Goal: Task Accomplishment & Management: Manage account settings

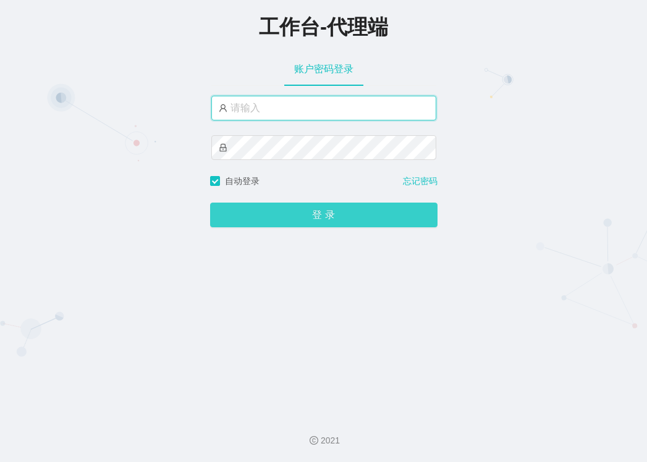
type input "jiansheng"
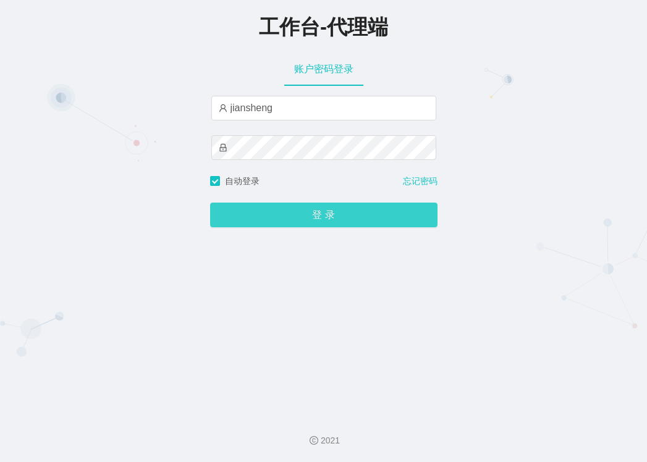
click at [318, 218] on button "登 录" at bounding box center [323, 215] width 227 height 25
click at [404, 221] on button "登 录" at bounding box center [323, 215] width 227 height 25
click at [342, 216] on button "登 录" at bounding box center [323, 215] width 227 height 25
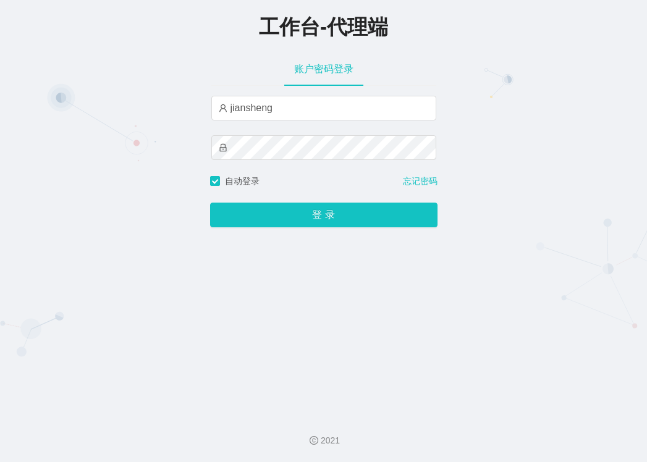
click at [206, 179] on div "工作台-代理端 账户密码登录 jiansheng 自动登录 忘记密码 登 录" at bounding box center [323, 202] width 647 height 405
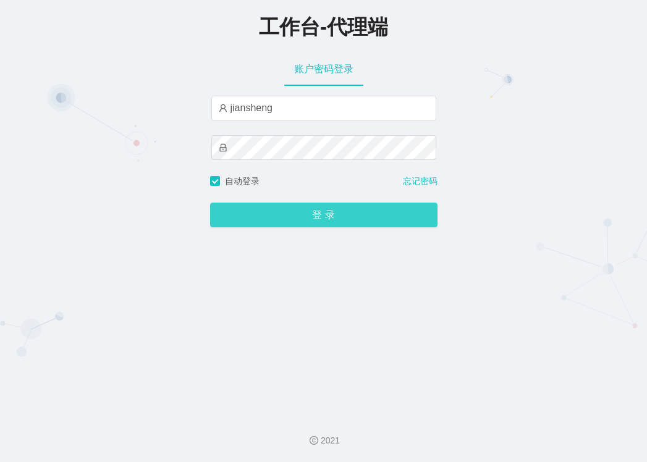
click at [297, 213] on button "登 录" at bounding box center [323, 215] width 227 height 25
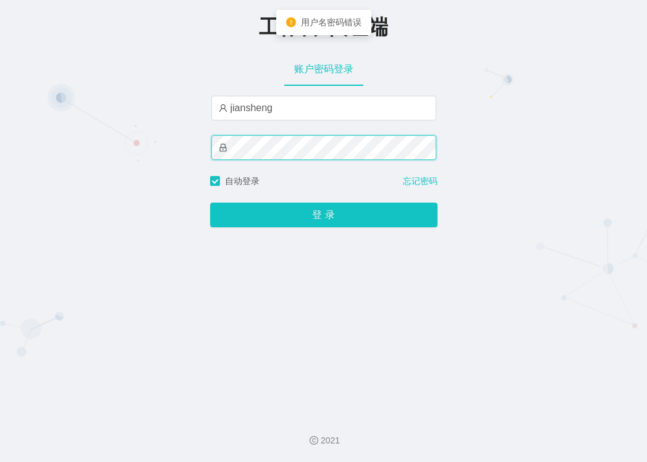
click at [217, 150] on span at bounding box center [323, 147] width 225 height 25
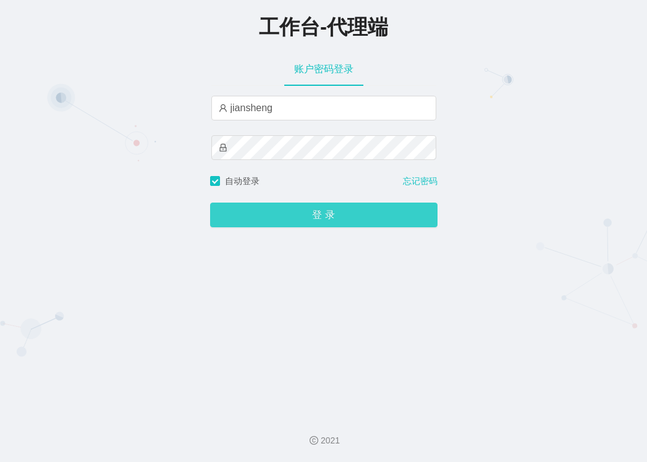
click at [235, 217] on button "登 录" at bounding box center [323, 215] width 227 height 25
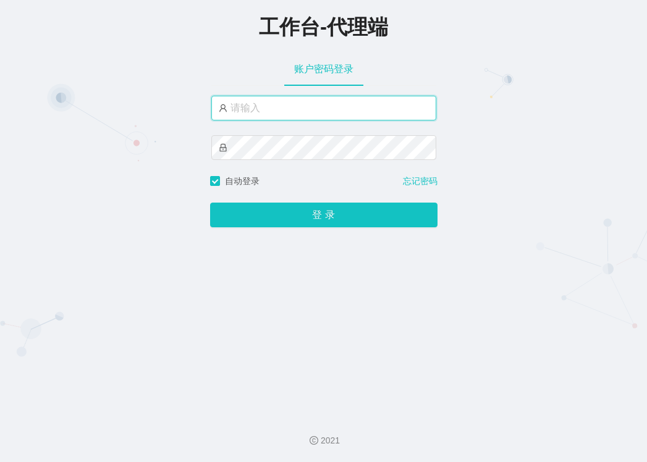
type input "jiansheng"
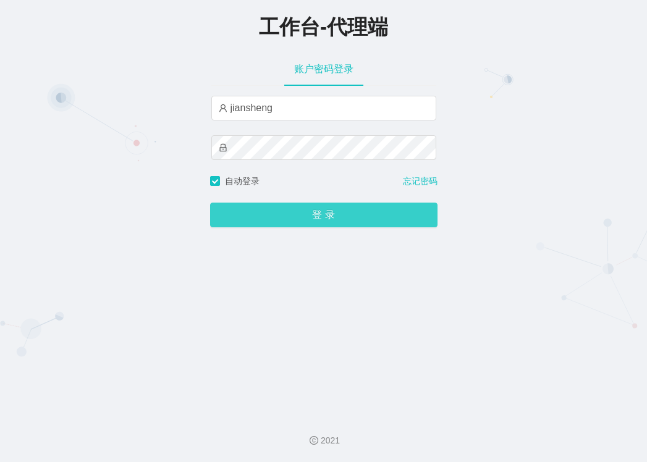
click at [415, 225] on button "登 录" at bounding box center [323, 215] width 227 height 25
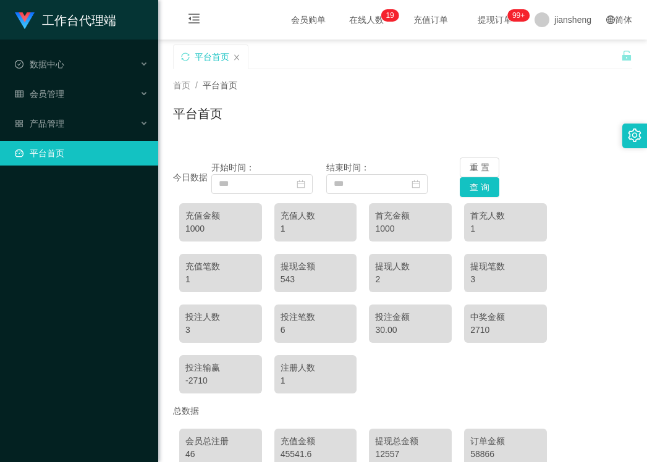
click at [214, 234] on div "1000" at bounding box center [220, 228] width 70 height 13
click at [216, 228] on div "1000" at bounding box center [220, 228] width 70 height 13
click at [103, 167] on ul "数据中心 会员管理 产品管理 平台首页" at bounding box center [79, 109] width 158 height 138
click at [62, 63] on span "数据中心" at bounding box center [39, 64] width 49 height 10
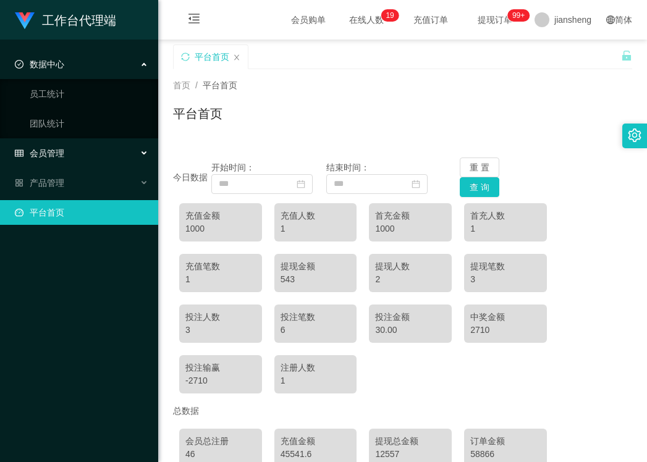
click at [73, 151] on div "会员管理" at bounding box center [79, 153] width 158 height 25
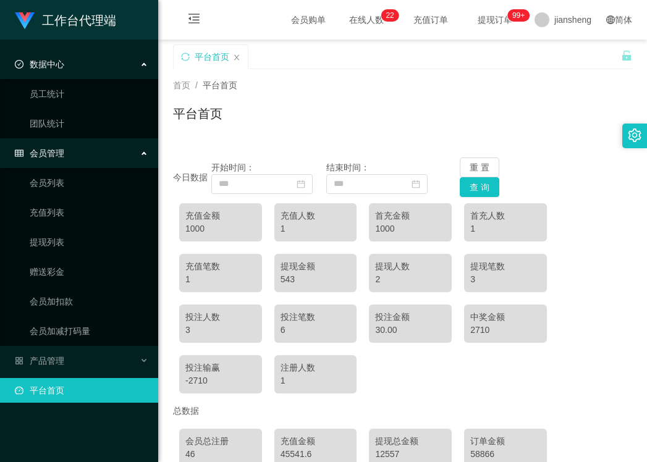
click at [64, 391] on link "平台首页" at bounding box center [81, 390] width 133 height 25
click at [52, 361] on span "产品管理" at bounding box center [39, 361] width 49 height 10
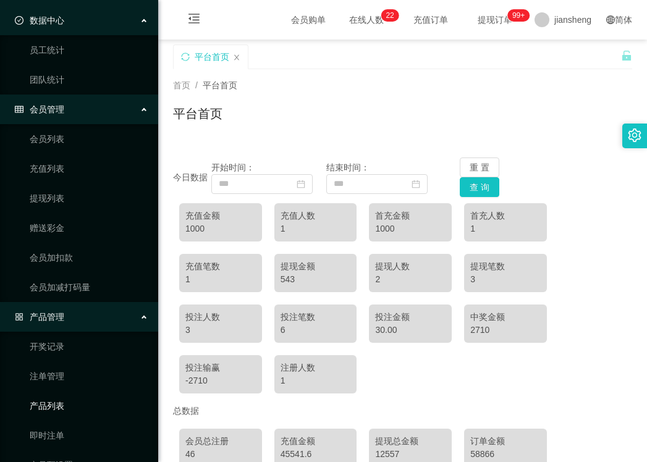
scroll to position [101, 0]
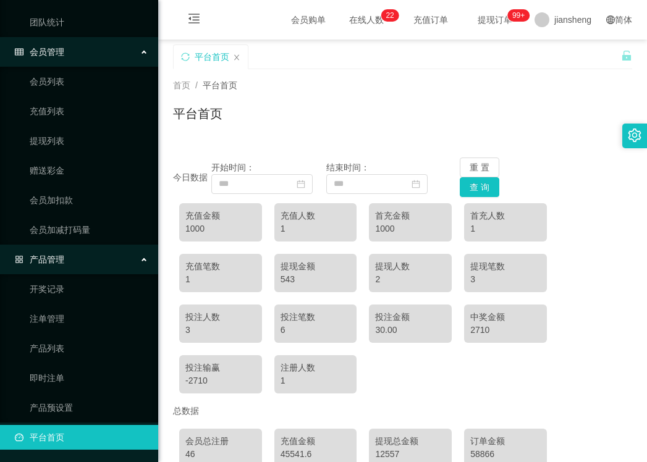
click at [67, 436] on link "平台首页" at bounding box center [81, 437] width 133 height 25
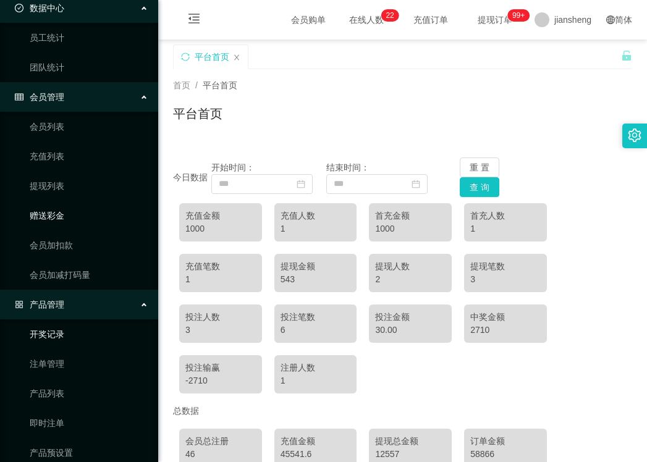
scroll to position [0, 0]
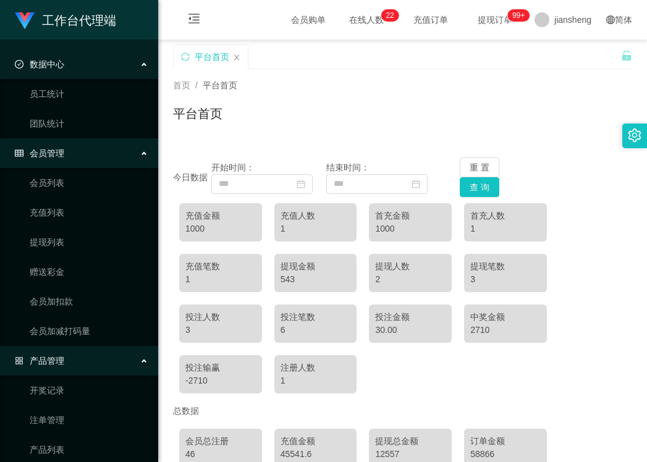
click at [58, 67] on span "数据中心" at bounding box center [39, 64] width 49 height 10
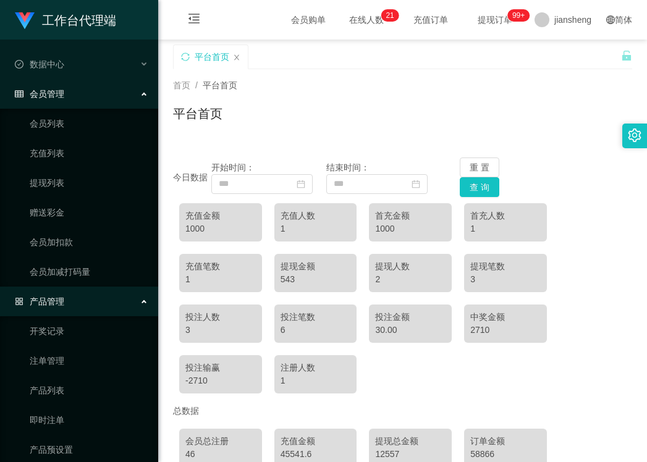
click at [48, 91] on span "会员管理" at bounding box center [39, 94] width 49 height 10
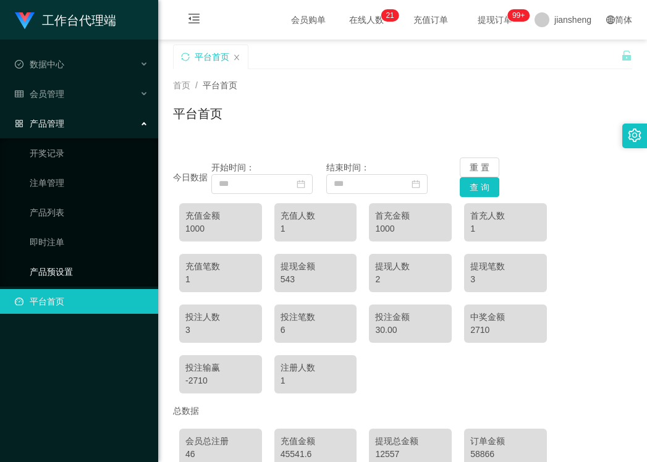
click at [64, 270] on link "产品预设置" at bounding box center [89, 272] width 119 height 25
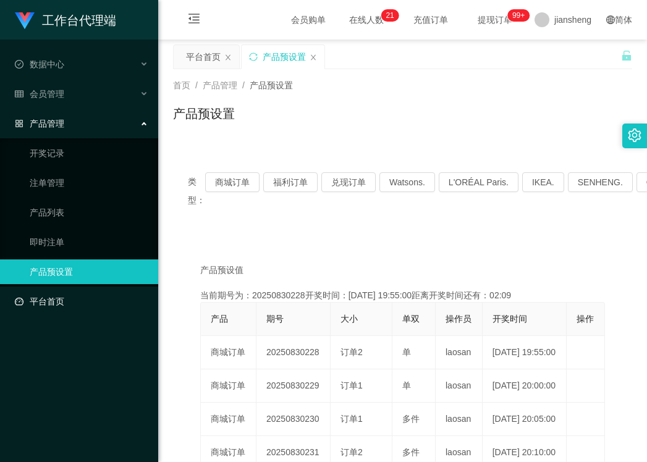
click at [57, 290] on link "平台首页" at bounding box center [81, 301] width 133 height 25
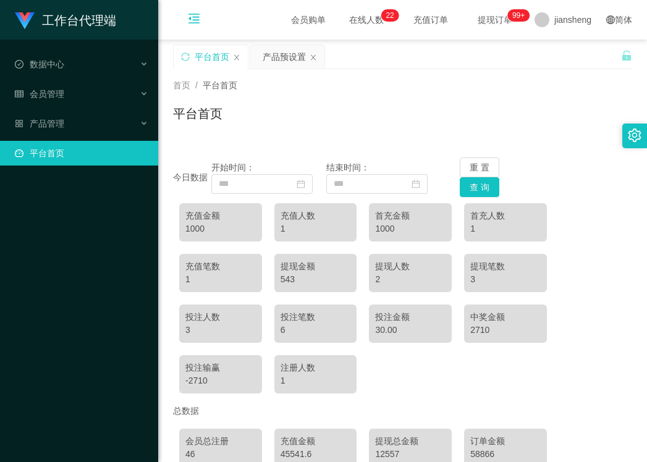
click at [194, 15] on icon "图标: menu-fold" at bounding box center [194, 18] width 12 height 12
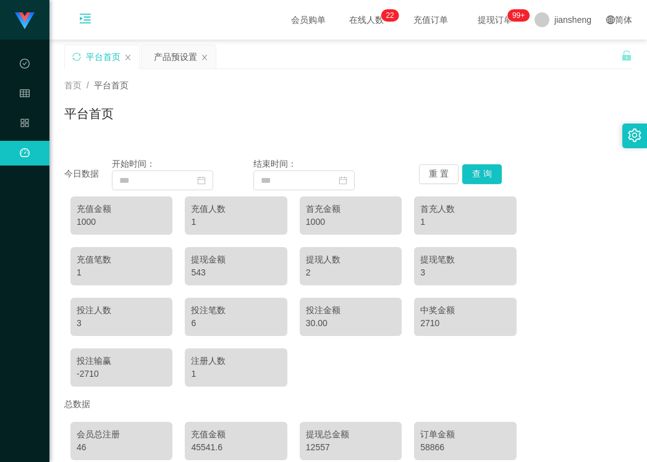
click at [88, 16] on icon "图标: menu-unfold" at bounding box center [85, 18] width 12 height 12
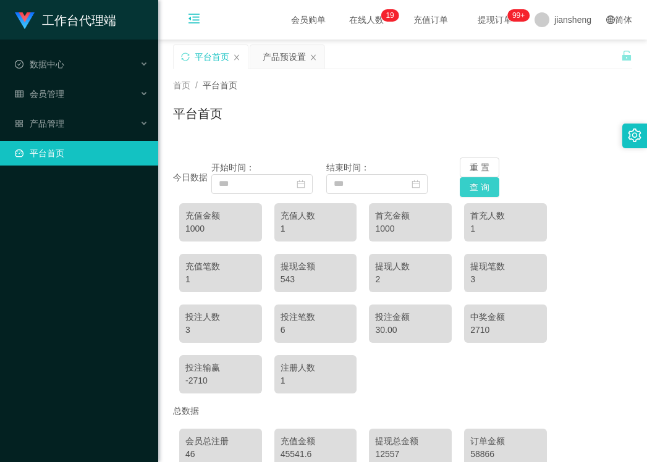
click at [477, 183] on button "查 询" at bounding box center [480, 187] width 40 height 20
click at [477, 184] on button "查 询" at bounding box center [480, 187] width 40 height 20
click at [477, 182] on button "查 询" at bounding box center [480, 187] width 40 height 20
click at [480, 168] on button "重 置" at bounding box center [480, 168] width 40 height 20
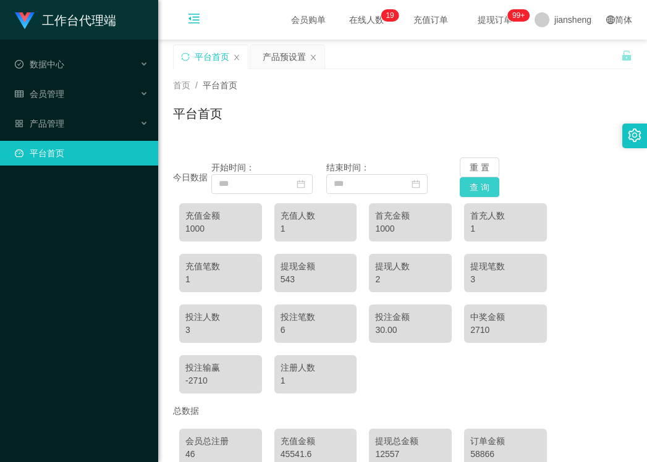
click at [481, 182] on button "查 询" at bounding box center [480, 187] width 40 height 20
click at [573, 269] on div "充值金额 1000 充值人数 1 首充金额 1000 首充人数 1 充值笔数 1 提现金额 543 提现人数 2 提现笔数 3 投注人数 3 投注笔数 6 投…" at bounding box center [402, 298] width 459 height 203
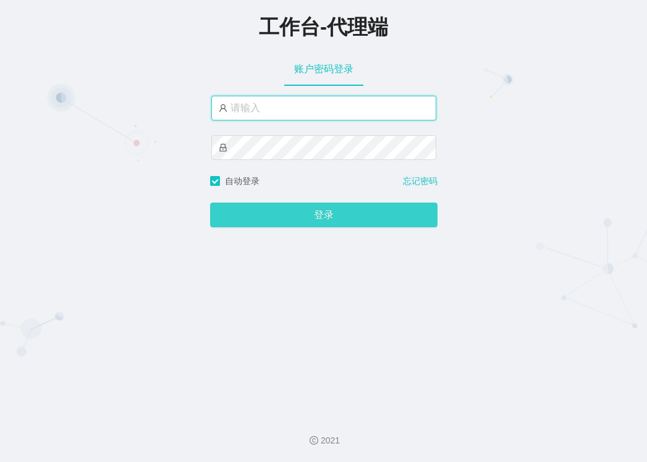
type input "jiansheng"
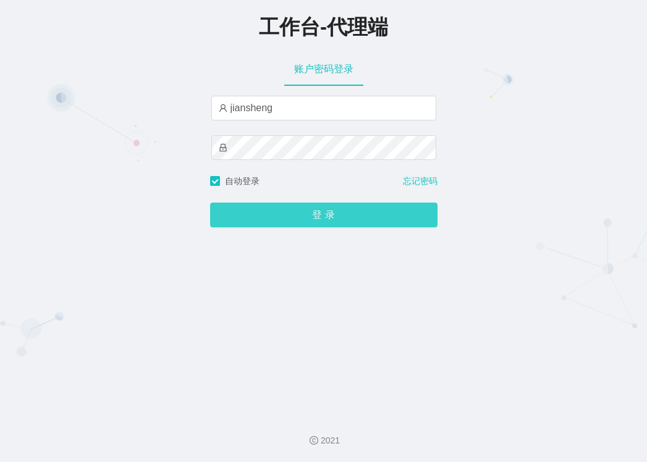
click at [343, 218] on button "登录" at bounding box center [323, 215] width 227 height 25
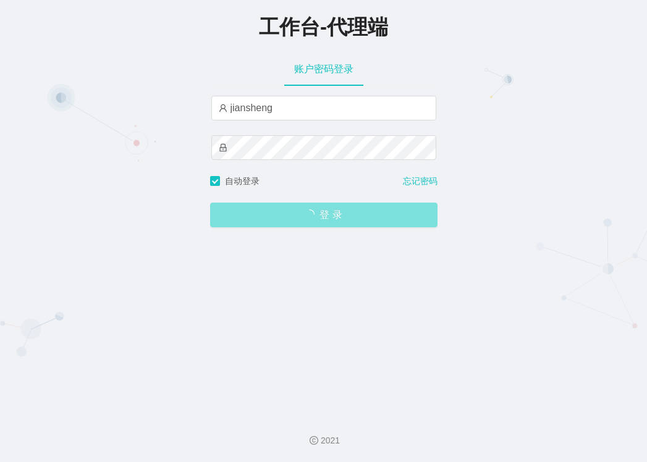
click at [343, 218] on span "登录" at bounding box center [323, 215] width 227 height 10
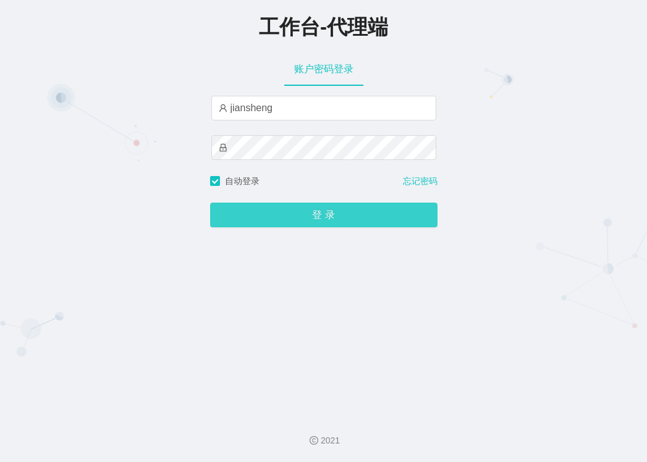
click at [415, 218] on button "登 录" at bounding box center [323, 215] width 227 height 25
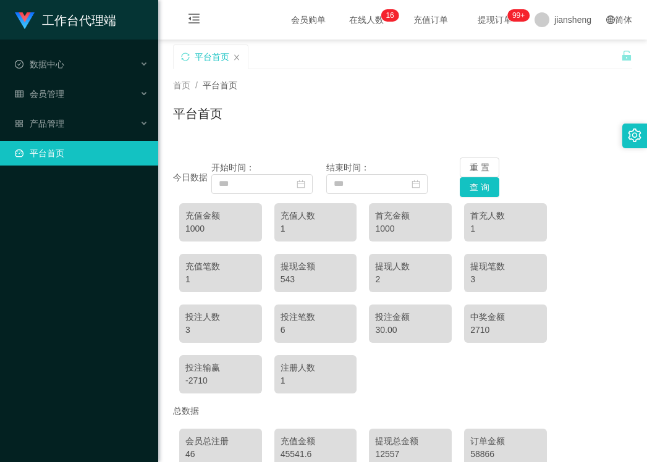
click at [343, 20] on span "在线人数 0 1 2 3 4 5 6 7 8 9 0 1 2 3 4 5 6 7 8 9 0 1 2 3 4 5 6 7 8 9 0 1 2 3 4 5 6 …" at bounding box center [366, 19] width 47 height 9
click at [478, 17] on span "提现订单 99+" at bounding box center [495, 19] width 47 height 9
click at [66, 112] on div "产品管理" at bounding box center [79, 123] width 158 height 25
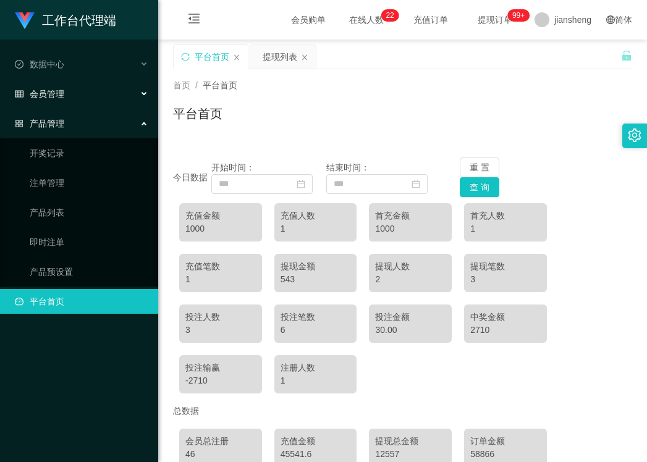
click at [64, 91] on div "会员管理" at bounding box center [79, 94] width 158 height 25
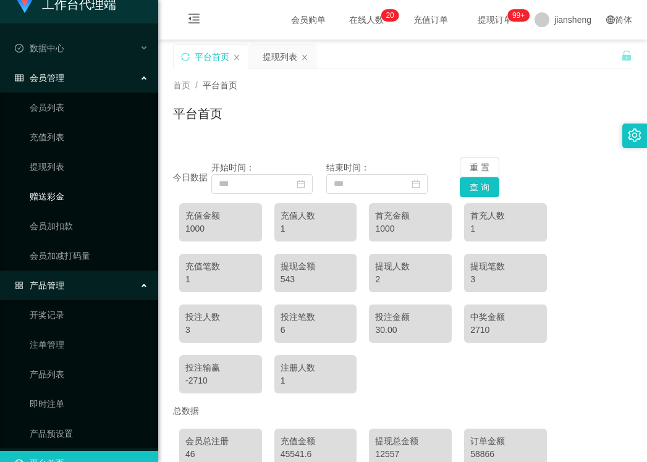
scroll to position [42, 0]
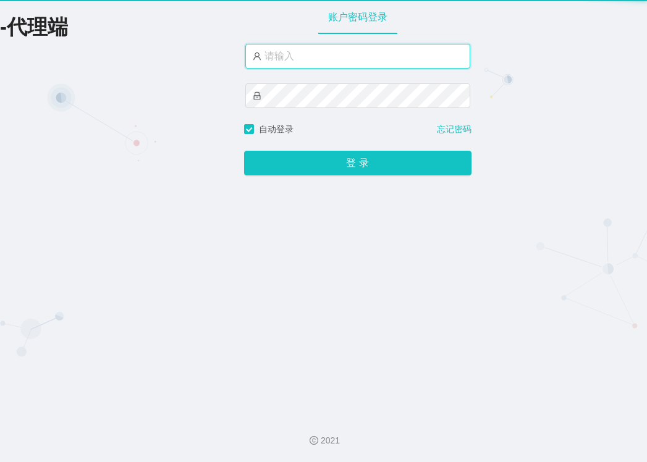
type input "jiansheng"
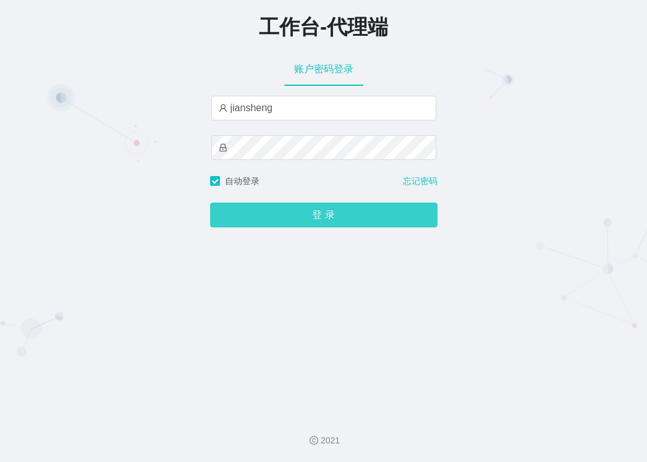
click at [413, 216] on button "登 录" at bounding box center [323, 215] width 227 height 25
click at [382, 215] on button "登 录" at bounding box center [323, 215] width 227 height 25
click at [327, 226] on button "登 录" at bounding box center [323, 215] width 227 height 25
click at [243, 216] on button "登 录" at bounding box center [323, 215] width 227 height 25
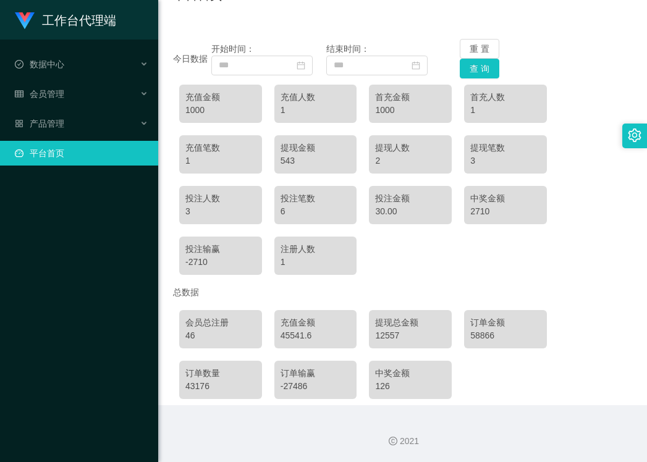
scroll to position [119, 0]
click at [496, 328] on div "订单金额" at bounding box center [505, 322] width 70 height 13
click at [480, 290] on div "总数据" at bounding box center [402, 292] width 459 height 23
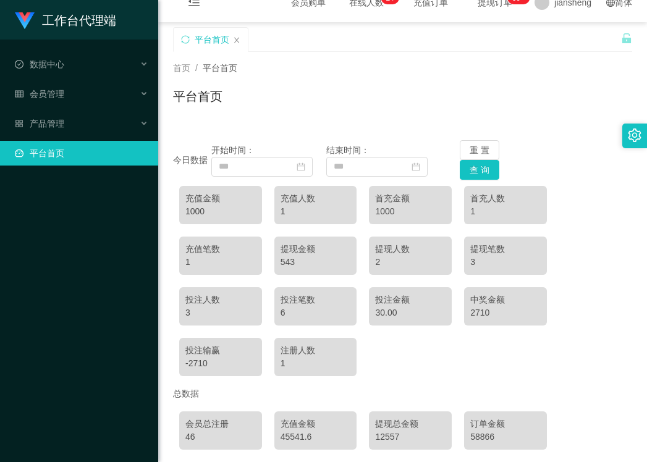
scroll to position [0, 0]
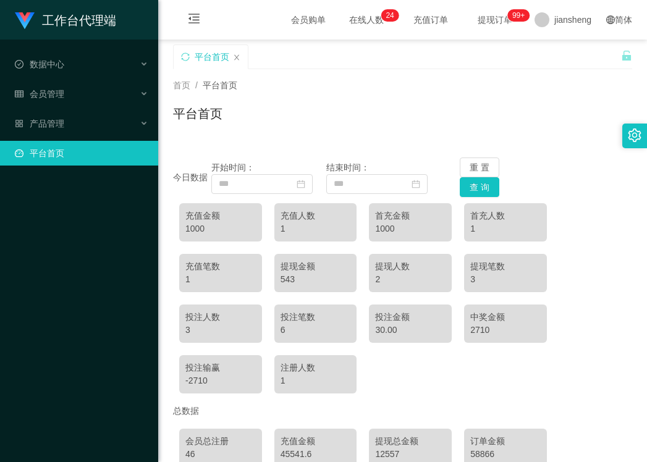
click at [627, 143] on div at bounding box center [634, 136] width 25 height 25
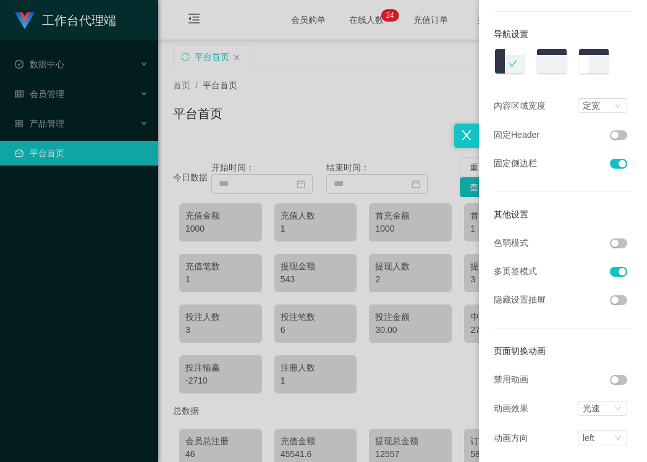
scroll to position [170, 0]
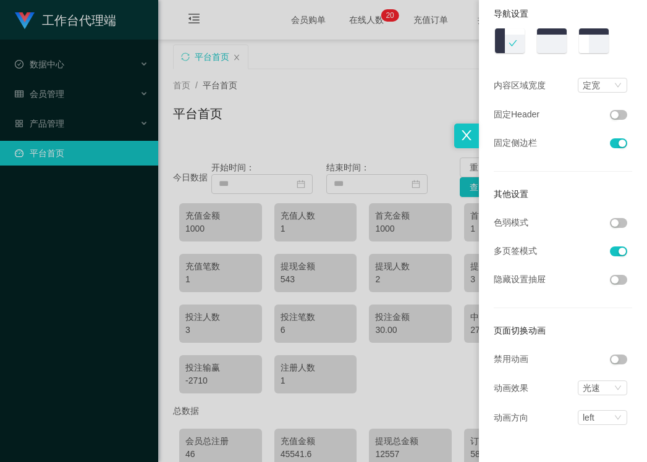
click at [370, 108] on div at bounding box center [323, 231] width 647 height 462
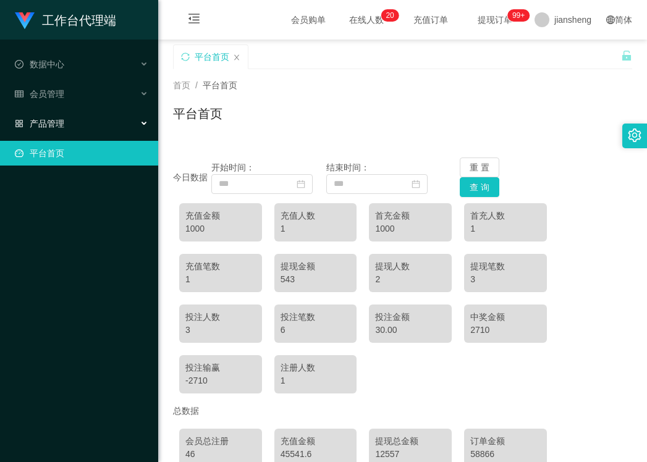
click at [82, 129] on div "产品管理" at bounding box center [79, 123] width 158 height 25
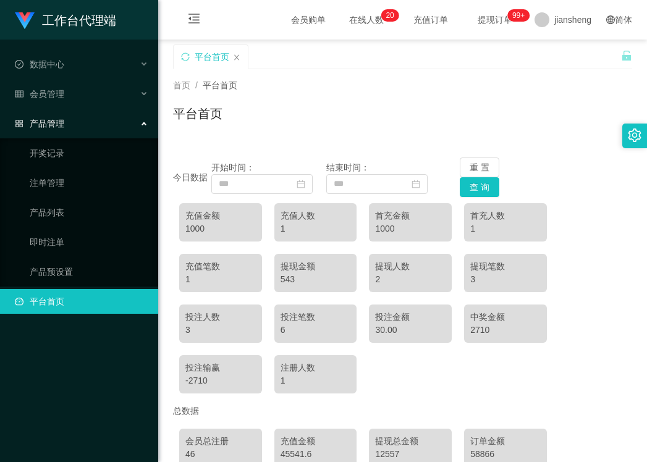
click at [88, 129] on div "产品管理" at bounding box center [79, 123] width 158 height 25
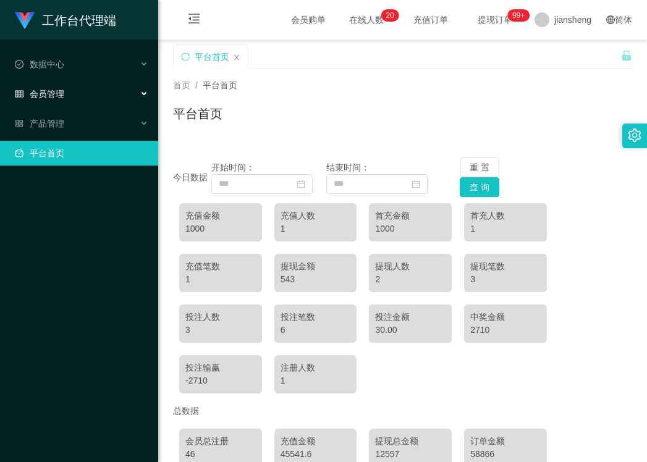
click at [90, 96] on div "会员管理" at bounding box center [79, 94] width 158 height 25
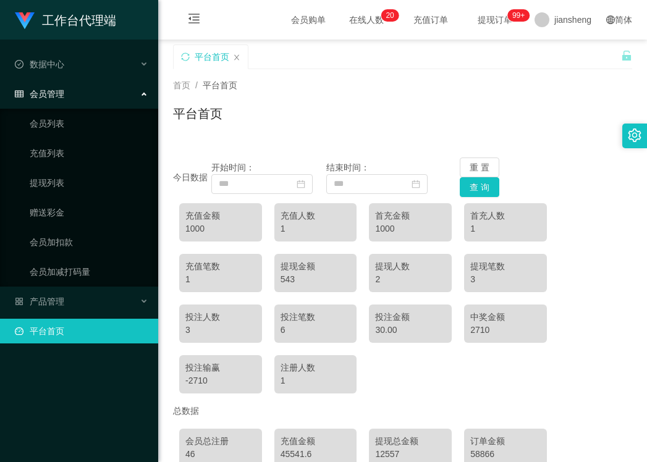
click at [94, 99] on div "会员管理" at bounding box center [79, 94] width 158 height 25
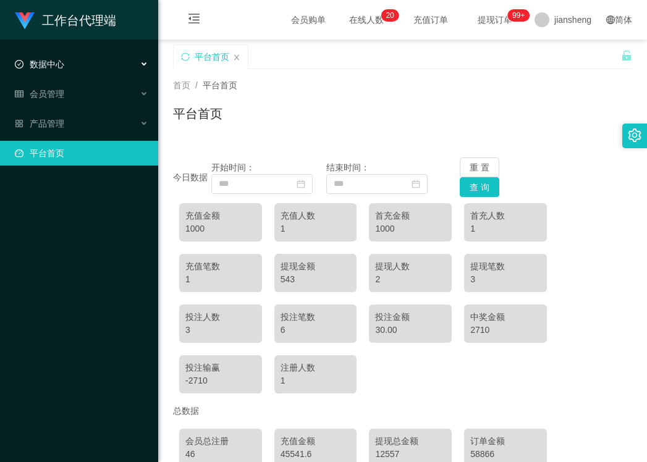
click at [104, 64] on div "数据中心" at bounding box center [79, 64] width 158 height 25
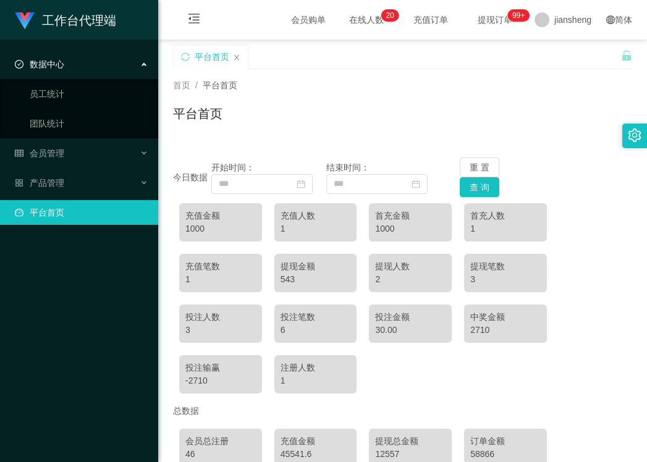
click at [103, 66] on div "数据中心" at bounding box center [79, 64] width 158 height 25
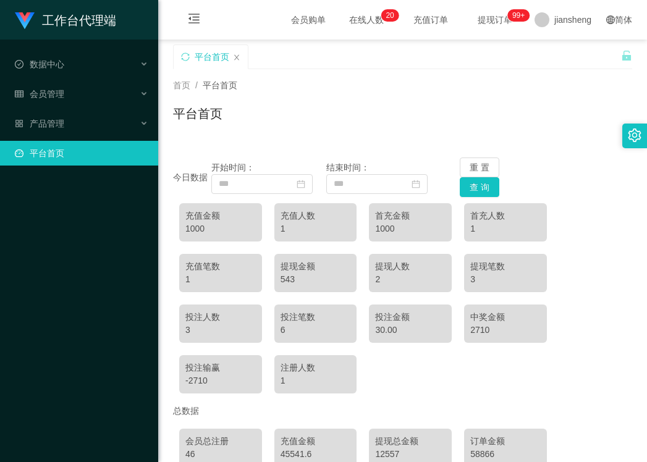
click at [83, 158] on link "平台首页" at bounding box center [81, 153] width 133 height 25
